Goal: Task Accomplishment & Management: Manage account settings

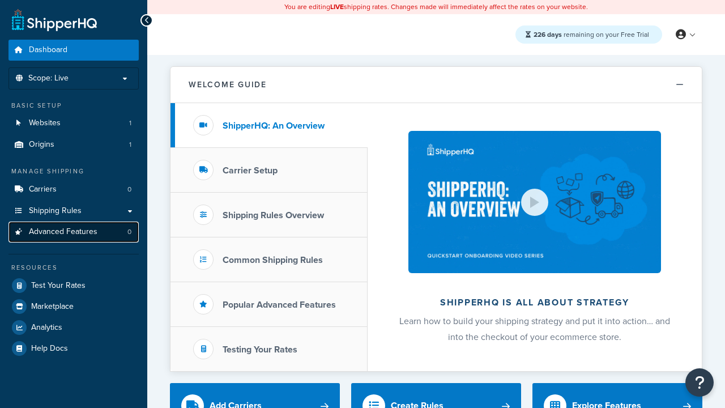
click at [74, 232] on span "Advanced Features" at bounding box center [63, 232] width 68 height 10
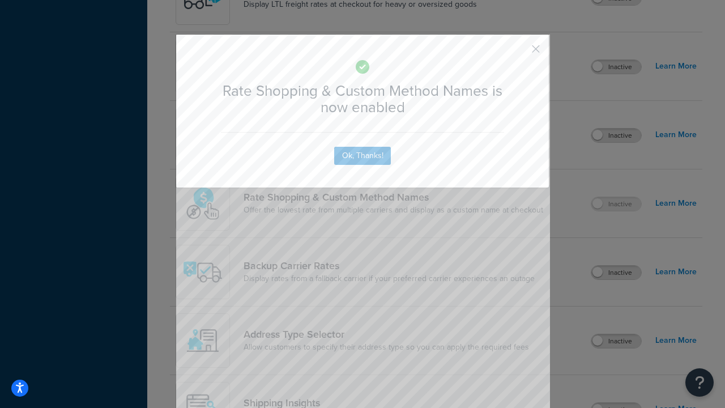
click at [519, 52] on button "button" at bounding box center [518, 53] width 3 height 3
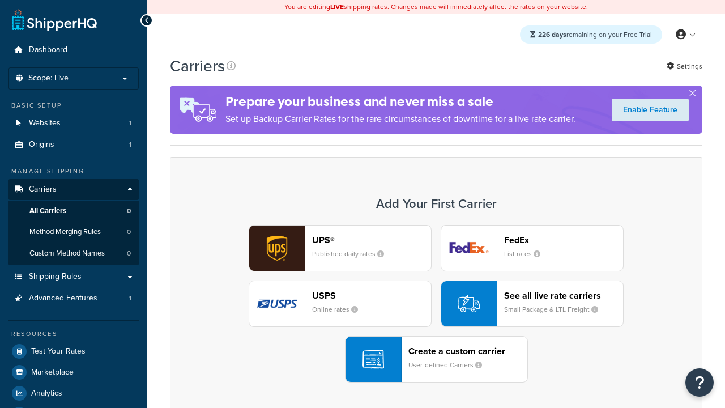
click at [436, 303] on div "UPS® Published daily rates FedEx List rates USPS Online rates See all live rate…" at bounding box center [436, 303] width 508 height 157
click at [532, 303] on div "See all live rate carriers Small Package & LTL Freight" at bounding box center [563, 303] width 119 height 27
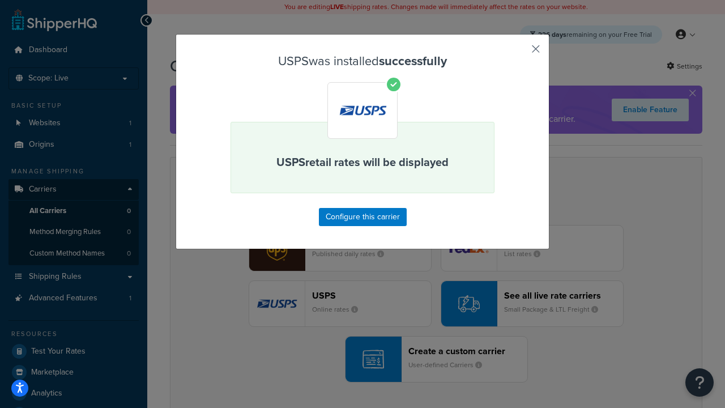
click at [519, 53] on button "button" at bounding box center [518, 53] width 3 height 3
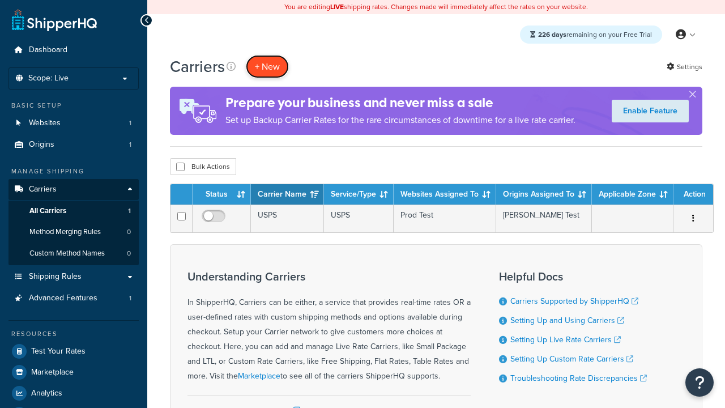
click at [267, 66] on button "+ New" at bounding box center [267, 66] width 43 height 23
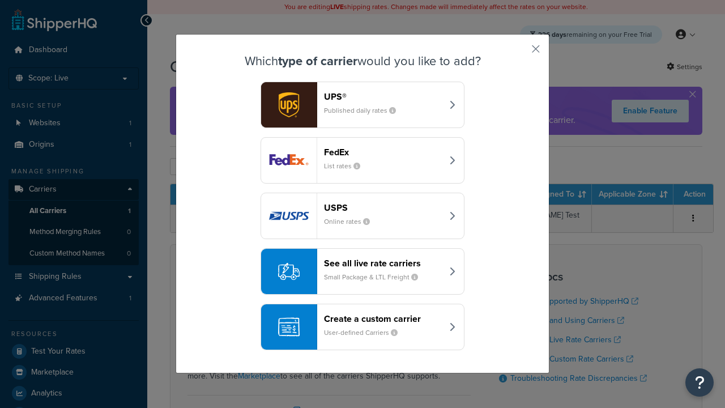
click at [362, 271] on div "See all live rate carriers Small Package & LTL Freight" at bounding box center [383, 271] width 118 height 27
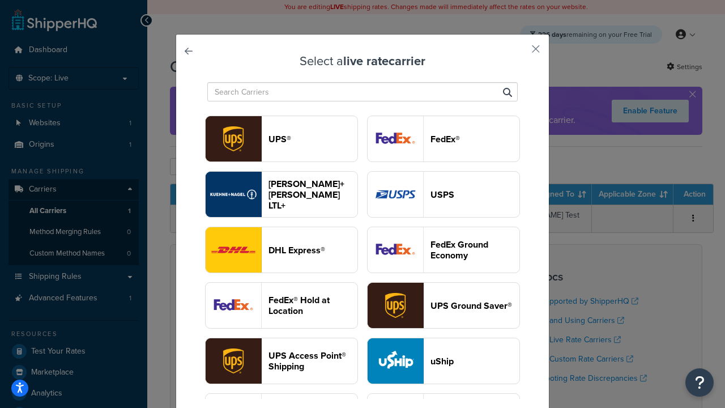
click at [443, 139] on header "FedEx®" at bounding box center [474, 139] width 89 height 11
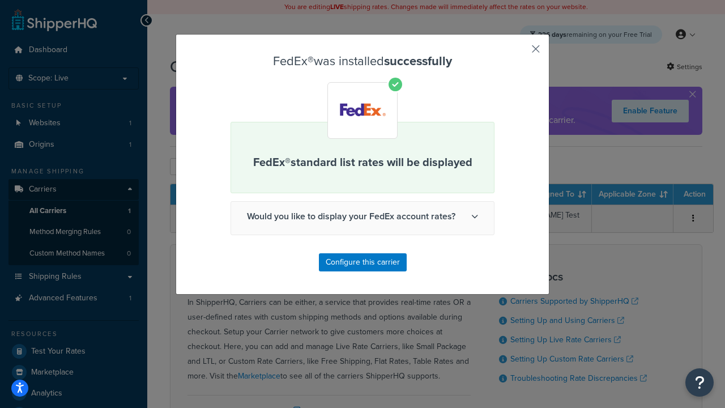
click at [519, 53] on button "button" at bounding box center [518, 53] width 3 height 3
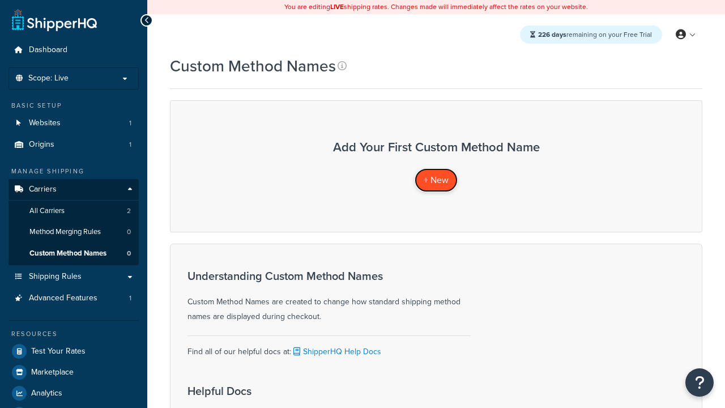
click at [436, 179] on span "+ New" at bounding box center [435, 179] width 25 height 13
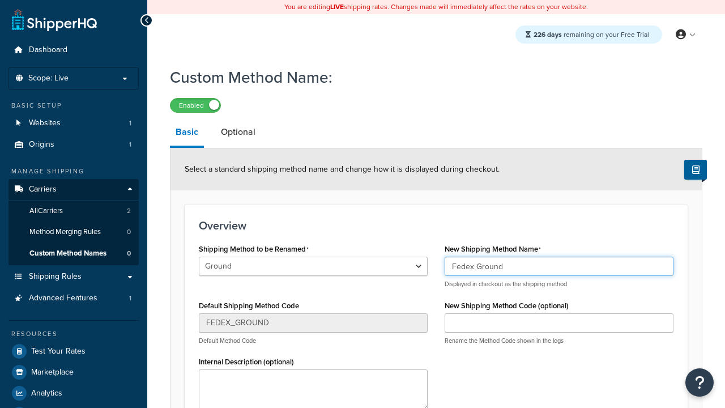
type input "Fedex Ground"
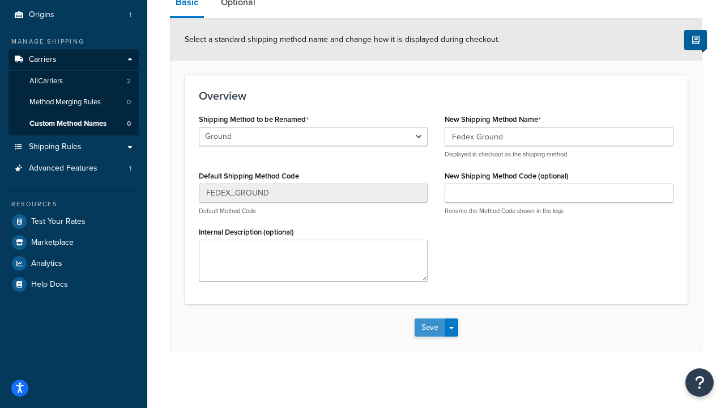
click at [429, 327] on button "Save" at bounding box center [429, 327] width 31 height 18
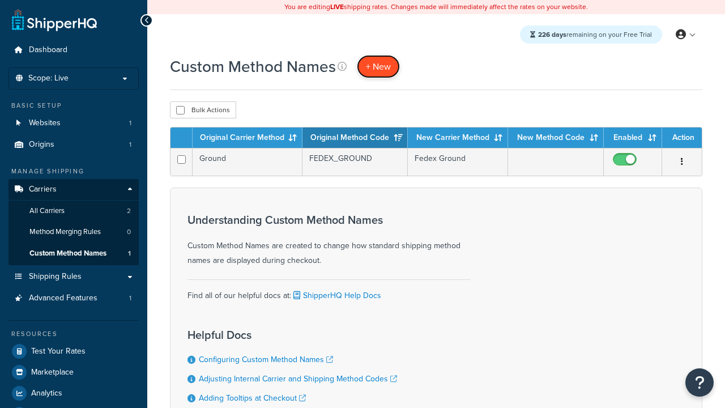
click at [378, 66] on span "+ New" at bounding box center [378, 66] width 25 height 13
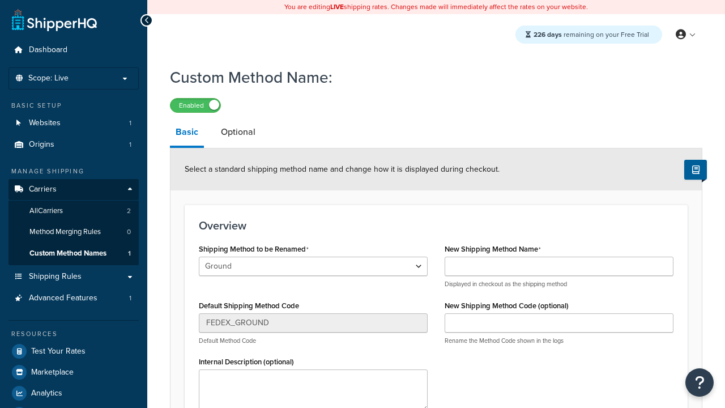
select select "718436"
type input "Priority Mail"
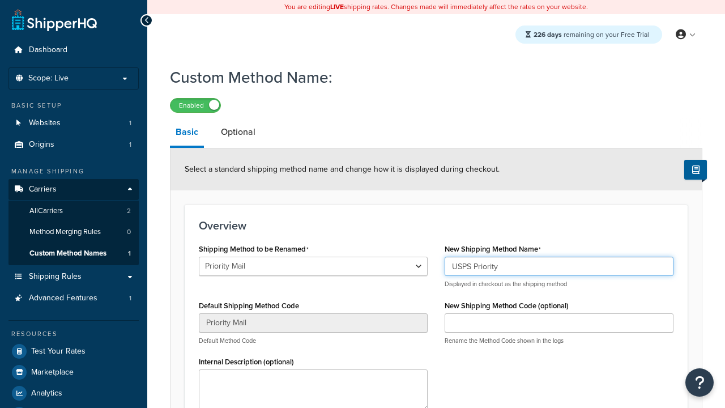
type input "USPS Priority"
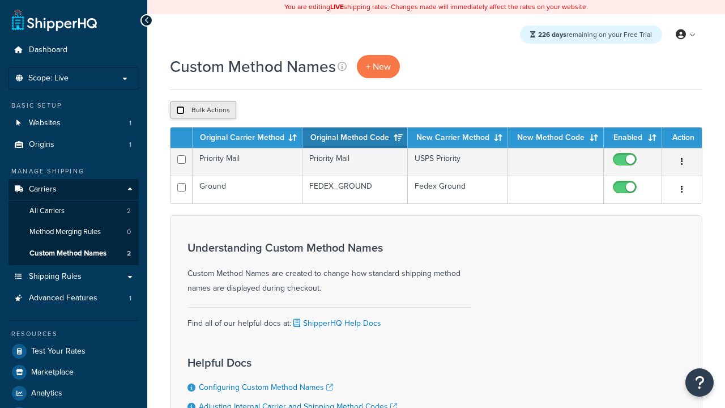
click at [180, 110] on input "checkbox" at bounding box center [180, 110] width 8 height 8
checkbox input "true"
click at [0, 0] on button "Duplicate" at bounding box center [0, 0] width 0 height 0
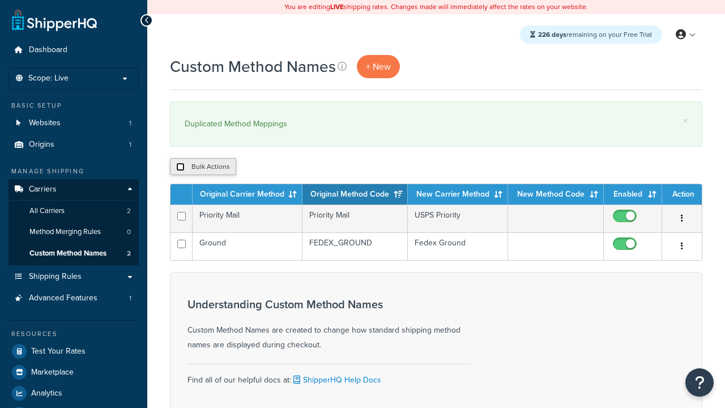
click at [180, 167] on input "checkbox" at bounding box center [180, 166] width 8 height 8
checkbox input "true"
click at [0, 0] on button "Delete" at bounding box center [0, 0] width 0 height 0
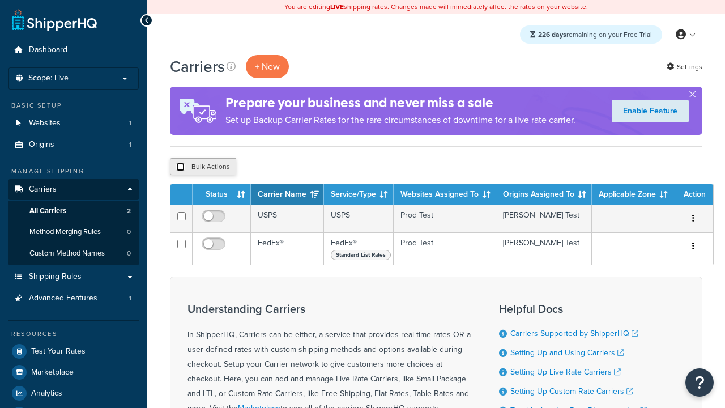
click at [180, 167] on input "checkbox" at bounding box center [180, 166] width 8 height 8
checkbox input "true"
click at [305, 167] on button "Delete" at bounding box center [301, 166] width 39 height 17
